Goal: Task Accomplishment & Management: Manage account settings

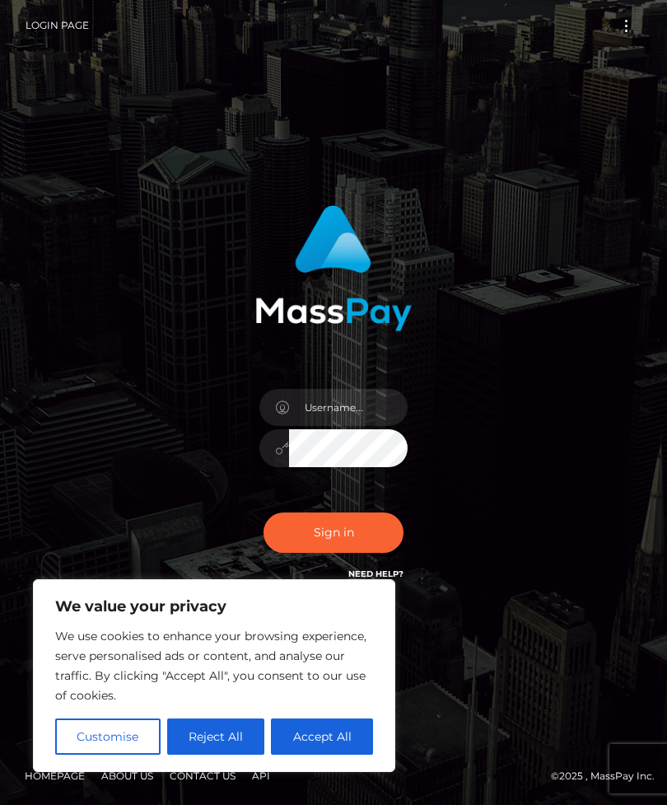
click at [332, 737] on button "Accept All" at bounding box center [322, 737] width 102 height 36
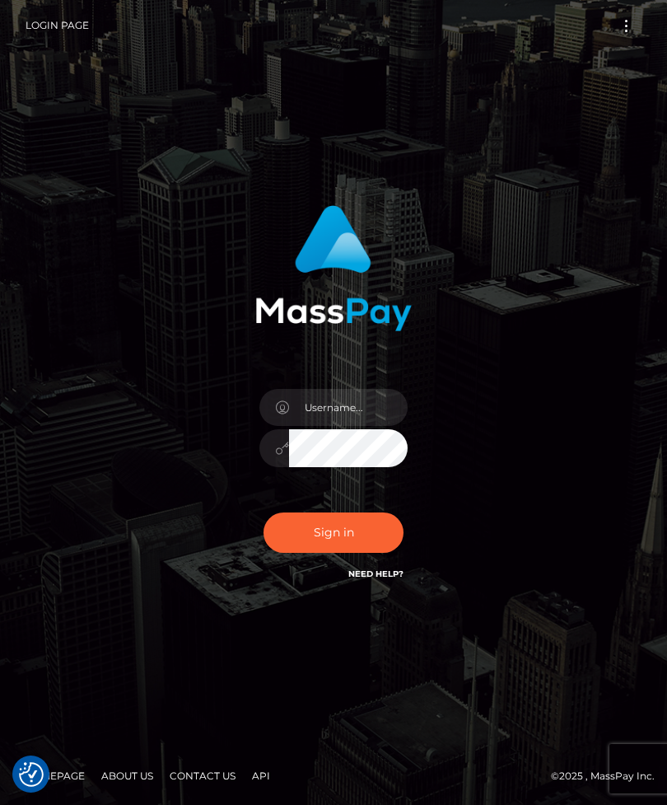
checkbox input "true"
click at [368, 426] on input "text" at bounding box center [348, 407] width 119 height 37
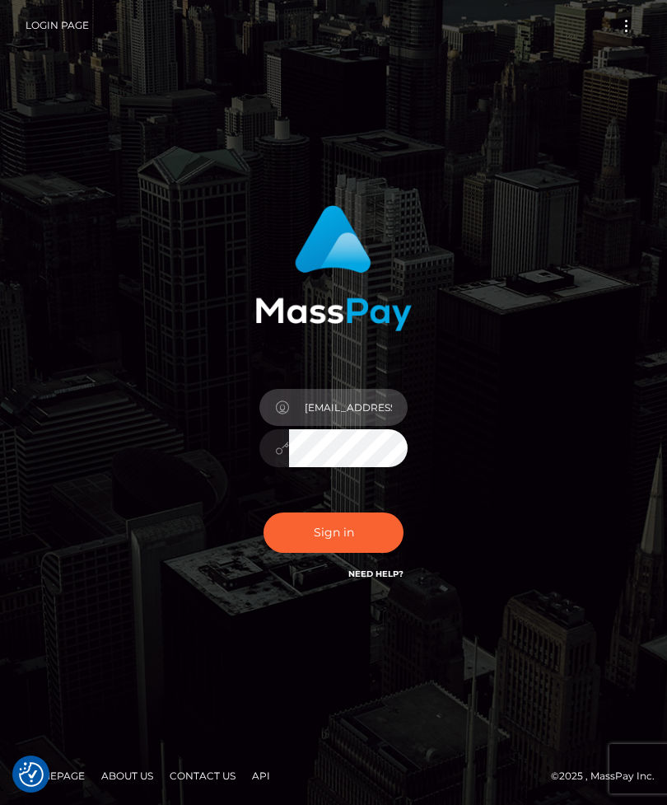
type input "daniellejager1@gmail.com"
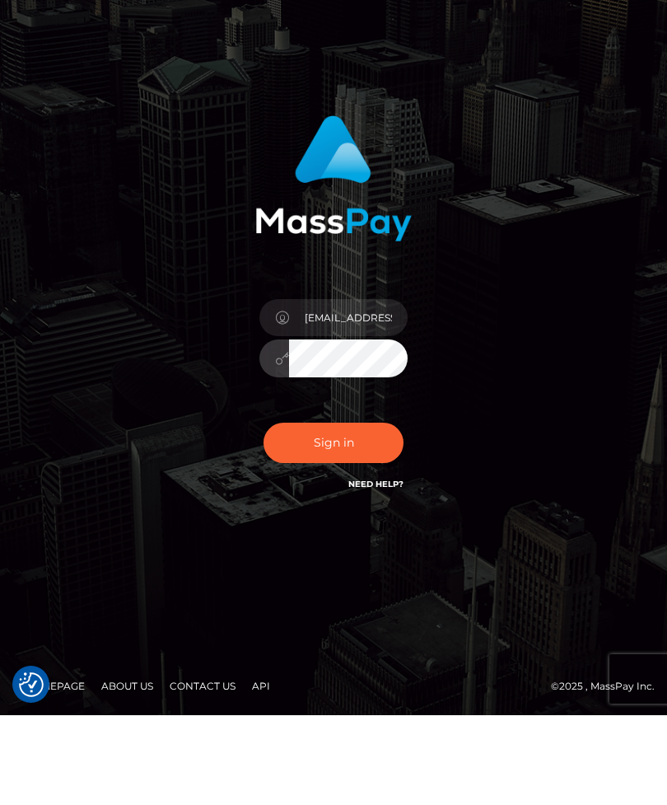
click at [356, 513] on button "Sign in" at bounding box center [334, 533] width 140 height 40
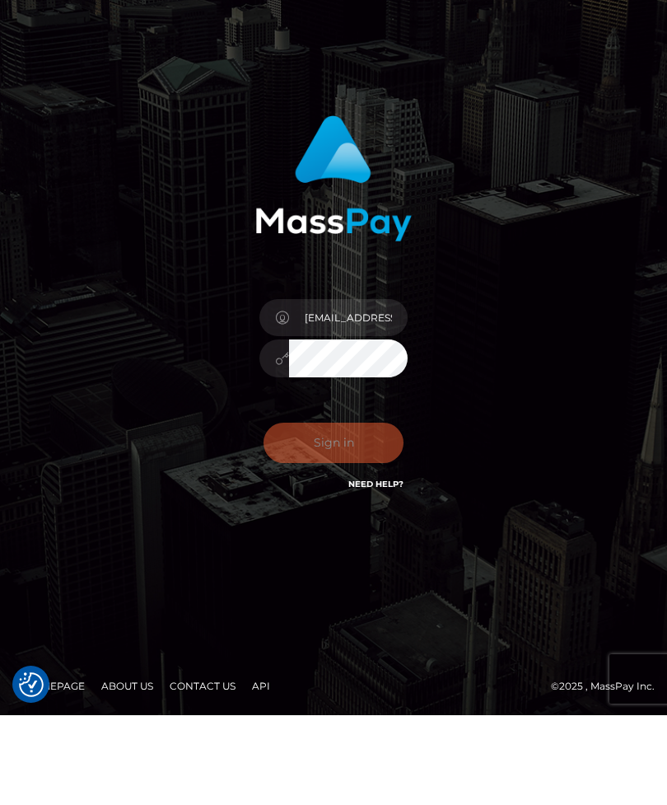
scroll to position [53, 0]
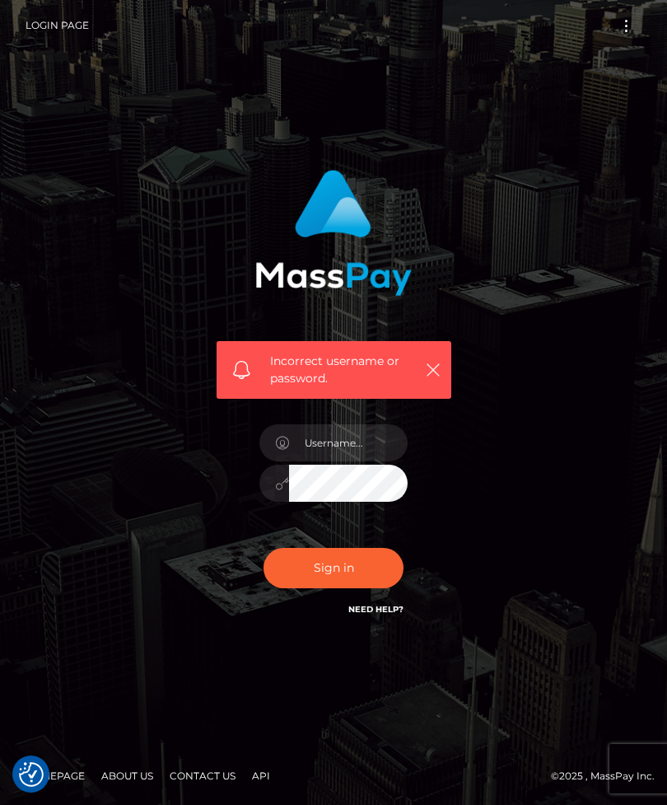
checkbox input "true"
click at [380, 461] on input "text" at bounding box center [348, 442] width 119 height 37
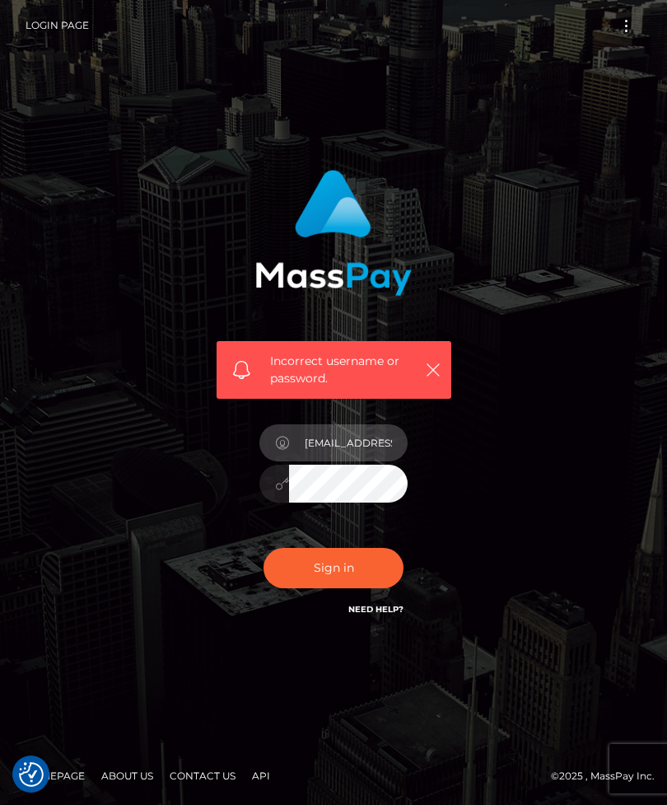
type input "daniellejager1@gmail.com"
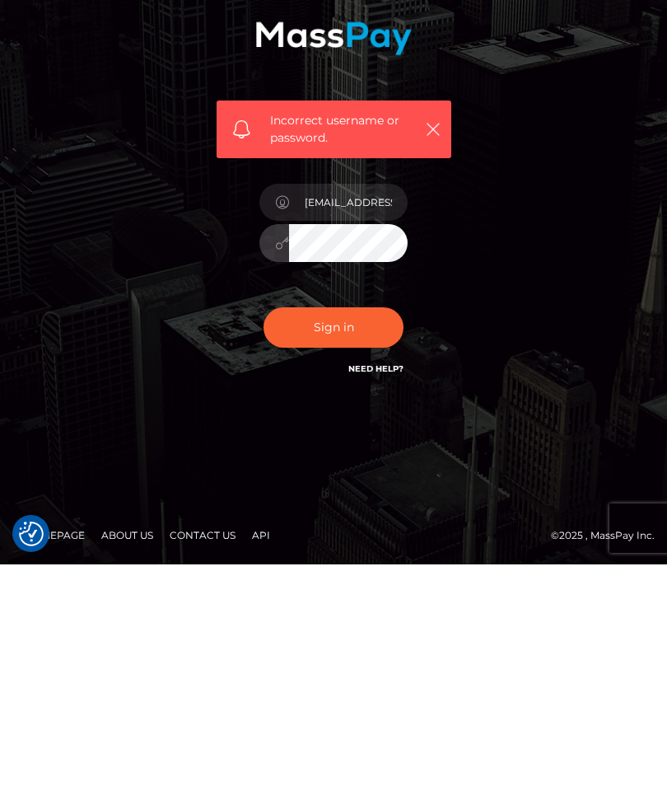
scroll to position [22, 0]
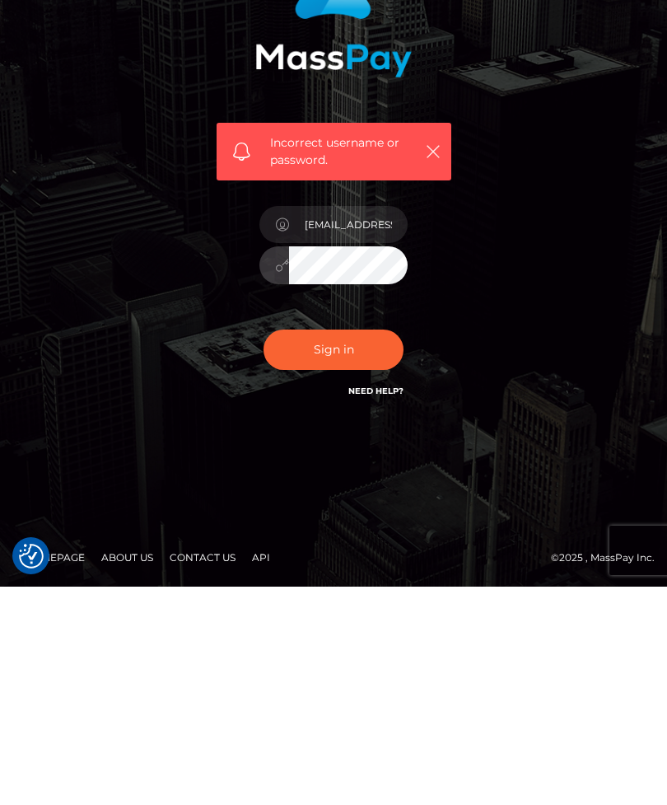
click at [351, 548] on button "Sign in" at bounding box center [334, 568] width 140 height 40
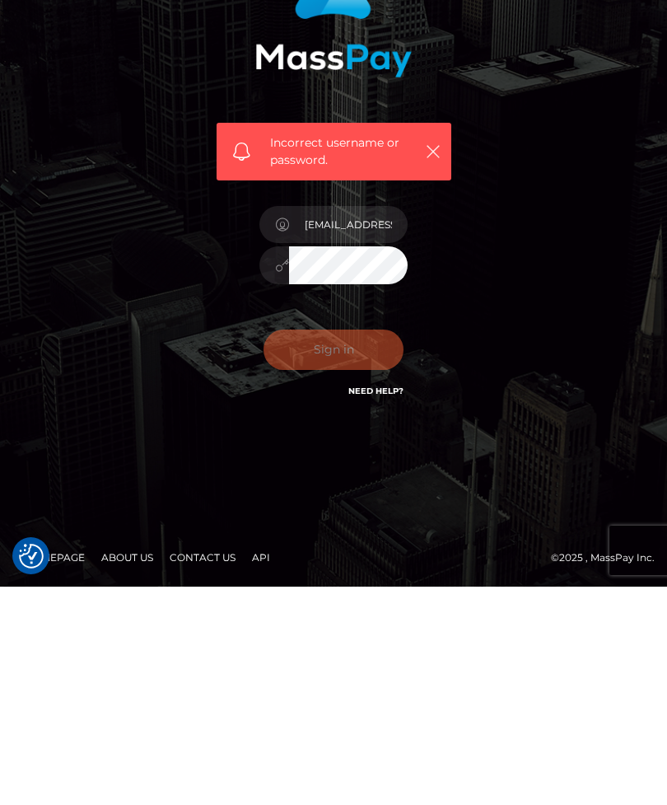
scroll to position [53, 0]
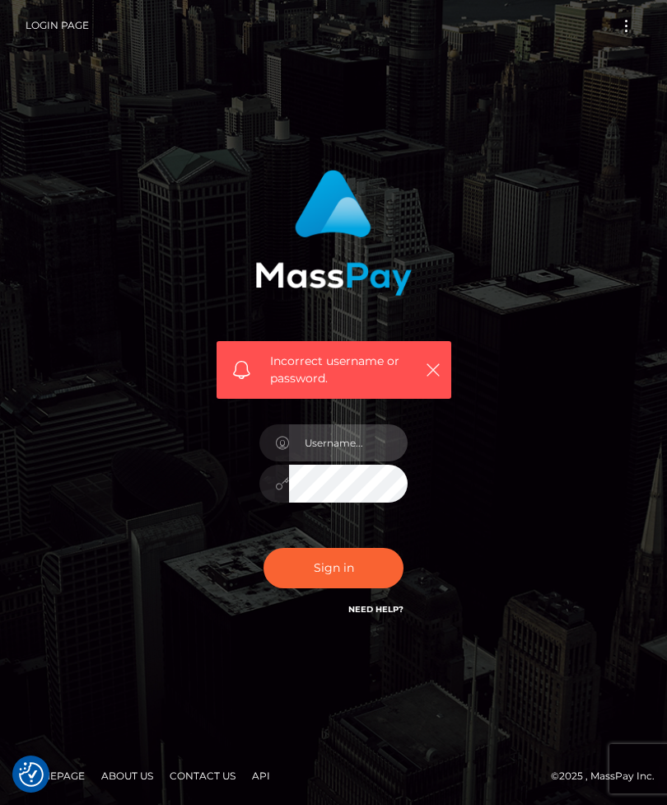
click at [318, 461] on input "text" at bounding box center [348, 442] width 119 height 37
type input "daniellejager1@gmail.com"
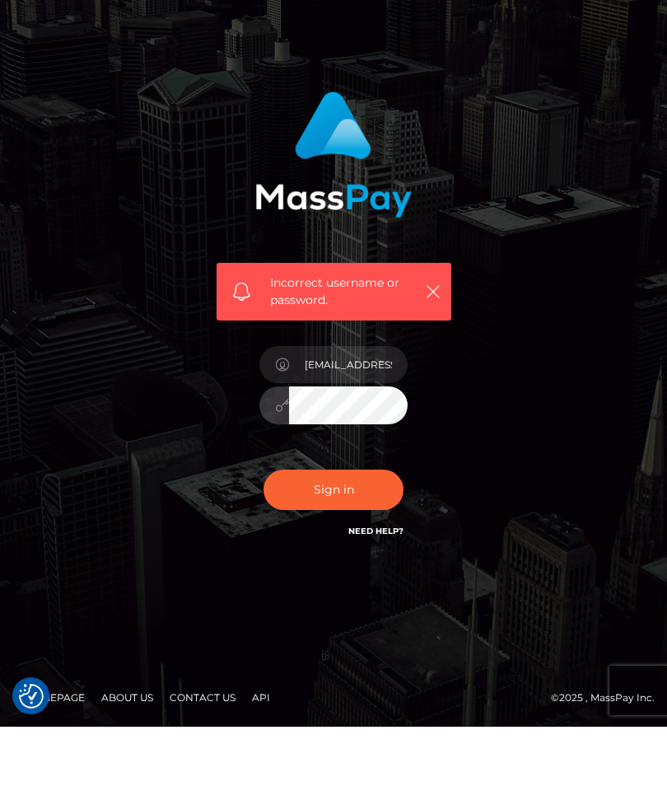
click at [358, 548] on button "Sign in" at bounding box center [334, 568] width 140 height 40
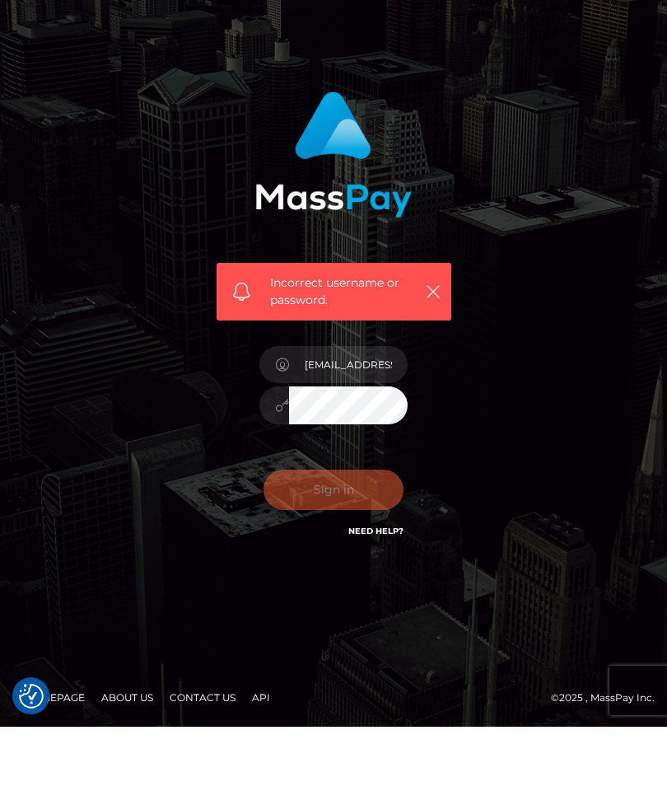
scroll to position [53, 0]
